Goal: Information Seeking & Learning: Learn about a topic

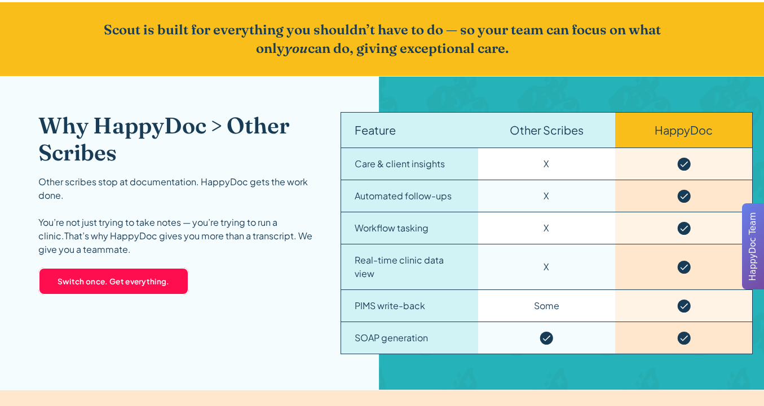
scroll to position [1687, 0]
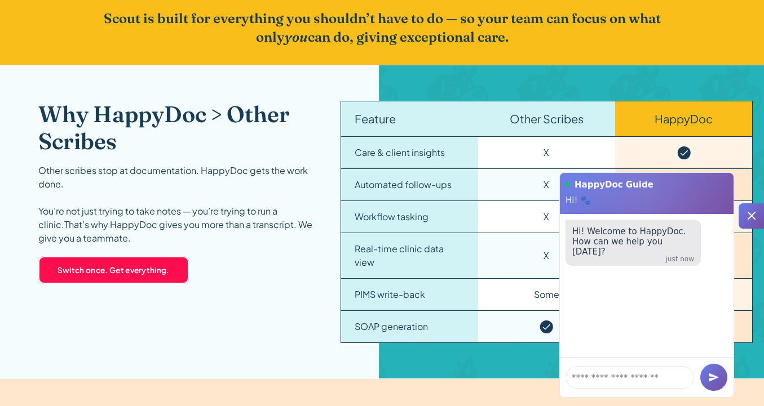
click at [749, 209] on icon at bounding box center [751, 216] width 14 height 14
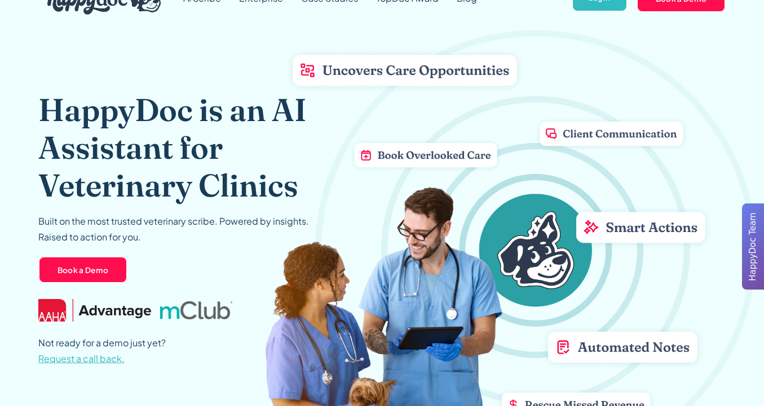
scroll to position [0, 0]
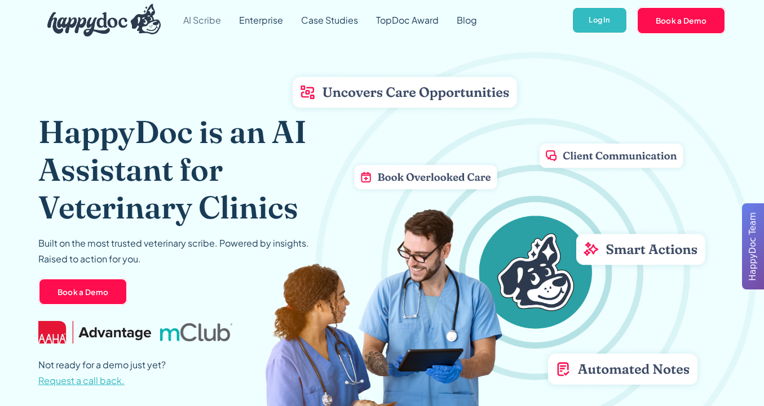
click at [205, 24] on link "AI Scribe" at bounding box center [202, 20] width 56 height 41
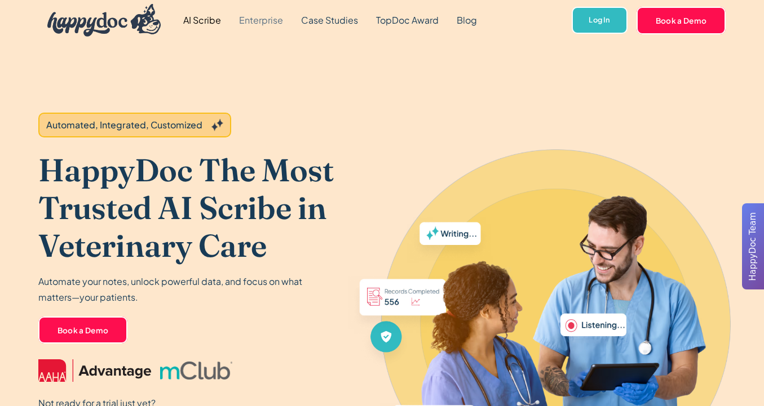
click at [258, 22] on link "Enterprise" at bounding box center [261, 20] width 62 height 41
